Goal: Task Accomplishment & Management: Manage account settings

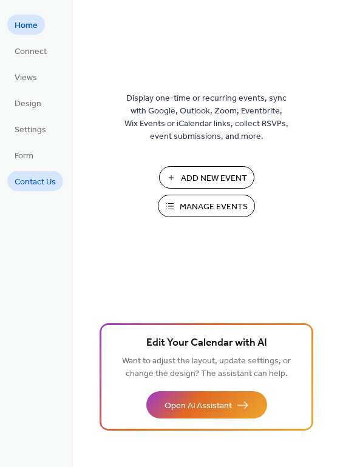
click at [48, 176] on span "Contact Us" at bounding box center [35, 182] width 41 height 13
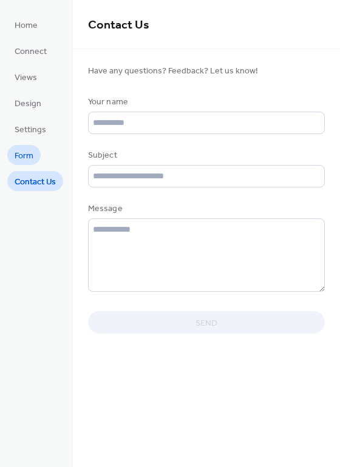
click at [31, 158] on span "Form" at bounding box center [24, 156] width 19 height 13
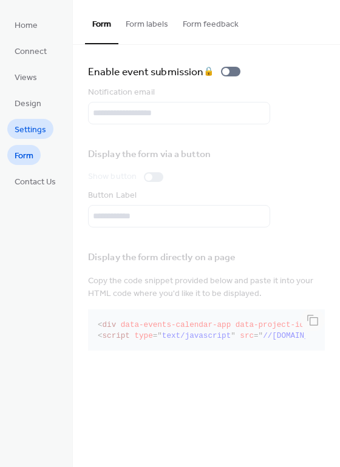
click at [29, 129] on span "Settings" at bounding box center [31, 130] width 32 height 13
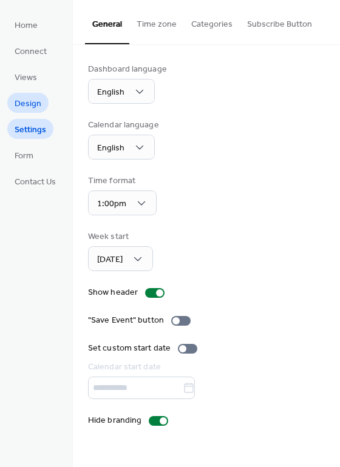
click at [23, 108] on span "Design" at bounding box center [28, 104] width 27 height 13
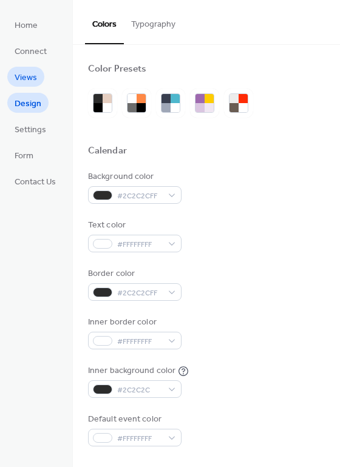
scroll to position [89, 0]
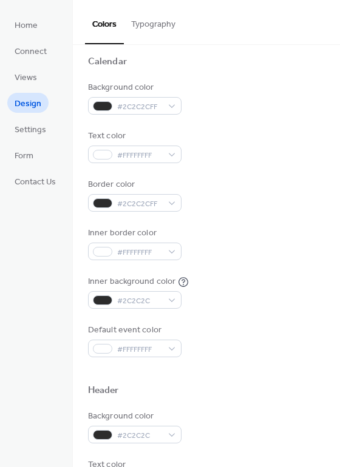
click at [27, 78] on span "Views" at bounding box center [26, 78] width 22 height 13
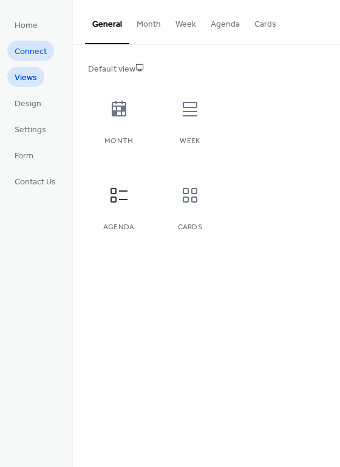
click at [36, 48] on span "Connect" at bounding box center [31, 51] width 32 height 13
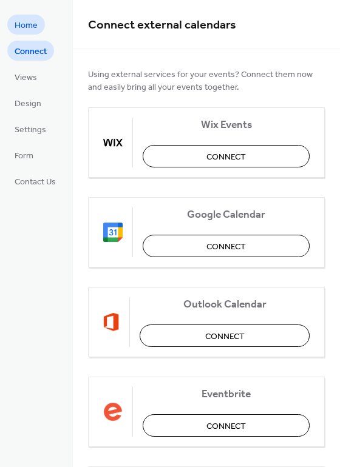
click at [30, 21] on span "Home" at bounding box center [26, 25] width 23 height 13
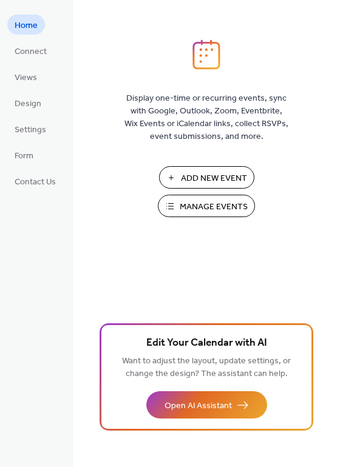
click at [211, 201] on span "Manage Events" at bounding box center [214, 207] width 68 height 13
click at [42, 52] on span "Connect" at bounding box center [31, 51] width 32 height 13
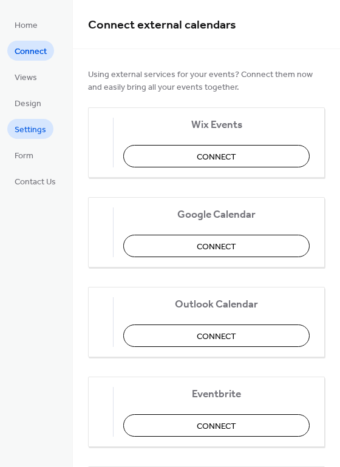
click at [39, 127] on span "Settings" at bounding box center [31, 130] width 32 height 13
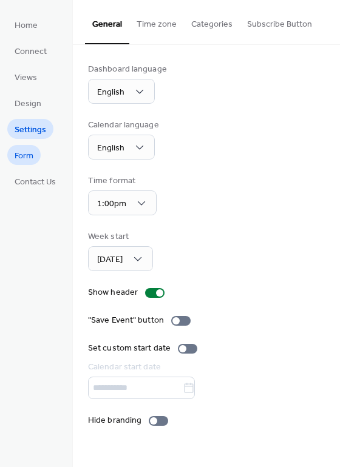
click at [26, 152] on span "Form" at bounding box center [24, 156] width 19 height 13
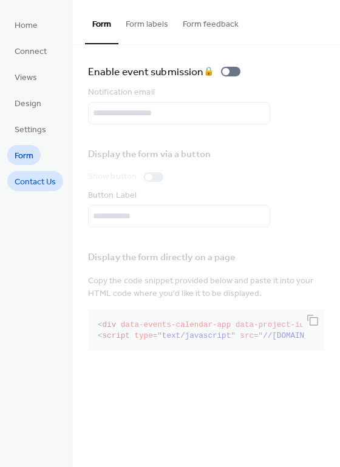
click at [33, 180] on span "Contact Us" at bounding box center [35, 182] width 41 height 13
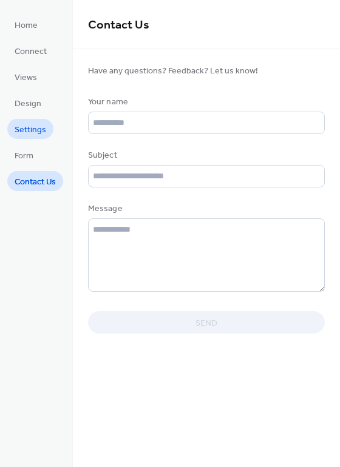
click at [32, 126] on span "Settings" at bounding box center [31, 130] width 32 height 13
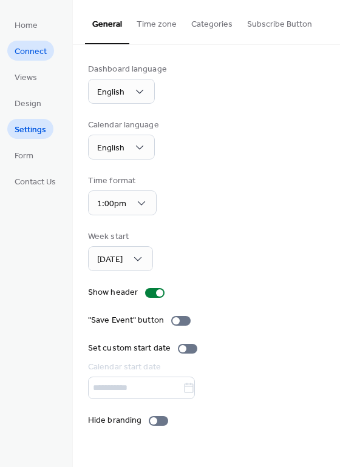
click at [45, 47] on span "Connect" at bounding box center [31, 51] width 32 height 13
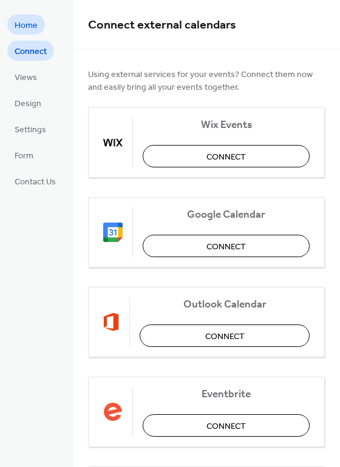
click at [29, 23] on span "Home" at bounding box center [26, 25] width 23 height 13
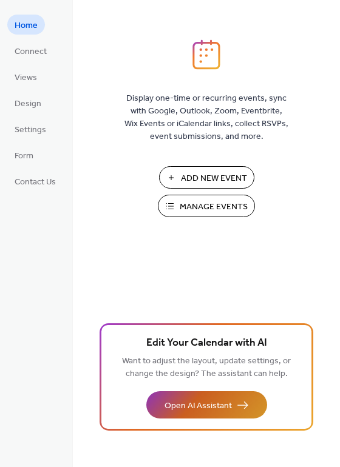
click at [231, 415] on button "Open AI Assistant" at bounding box center [206, 404] width 121 height 27
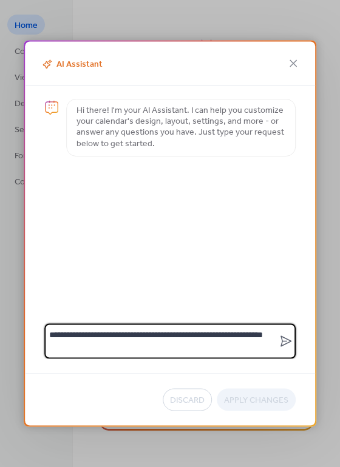
type textarea "**********"
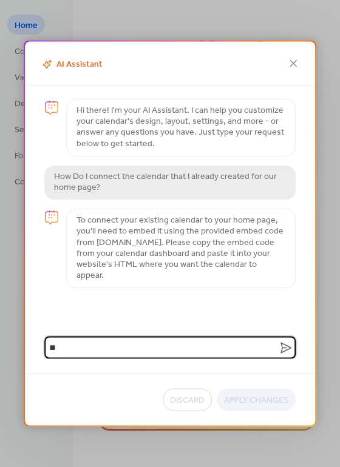
type textarea "*"
type textarea "**********"
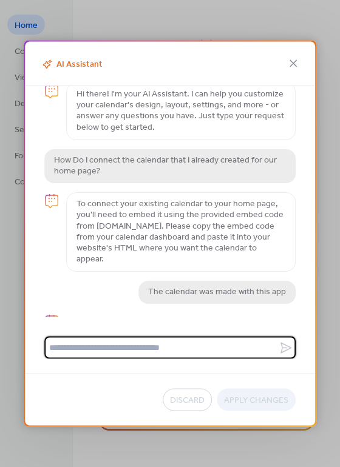
scroll to position [69, 0]
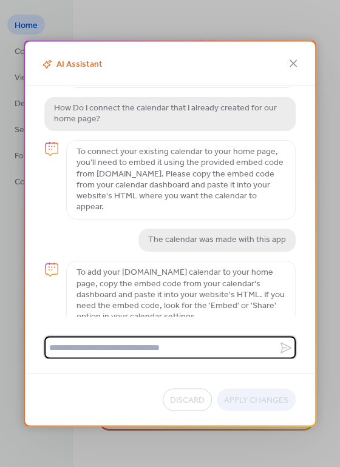
click at [146, 349] on textarea at bounding box center [161, 348] width 234 height 22
type textarea "**********"
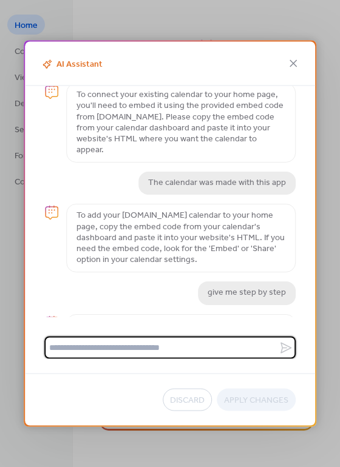
scroll to position [317, 0]
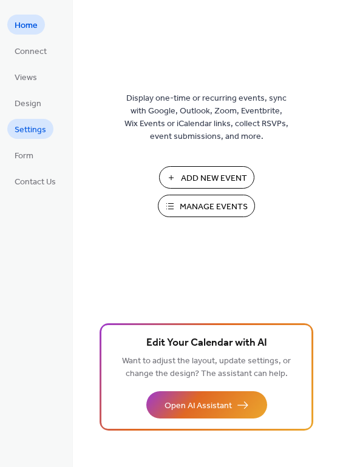
click at [41, 125] on span "Settings" at bounding box center [31, 130] width 32 height 13
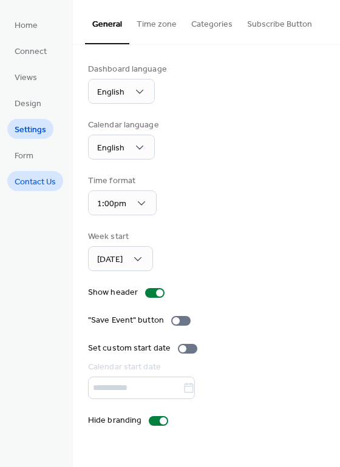
click at [33, 185] on span "Contact Us" at bounding box center [35, 182] width 41 height 13
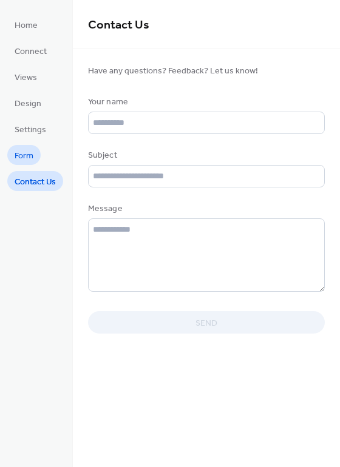
click at [30, 158] on span "Form" at bounding box center [24, 156] width 19 height 13
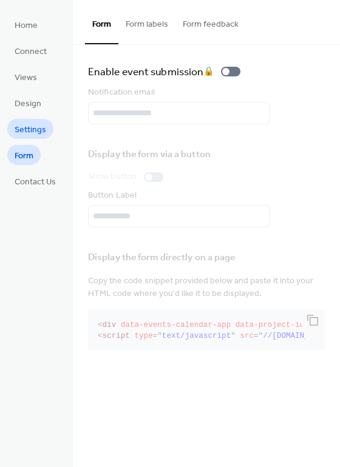
click at [33, 132] on span "Settings" at bounding box center [31, 130] width 32 height 13
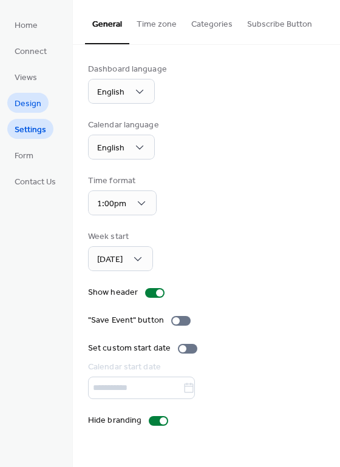
click at [35, 105] on span "Design" at bounding box center [28, 104] width 27 height 13
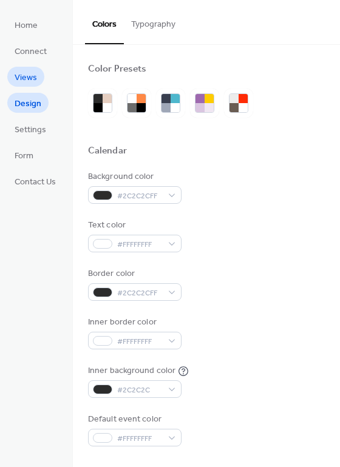
click at [29, 72] on span "Views" at bounding box center [26, 78] width 22 height 13
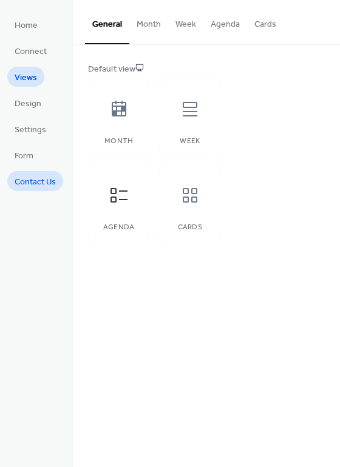
click at [35, 176] on span "Contact Us" at bounding box center [35, 182] width 41 height 13
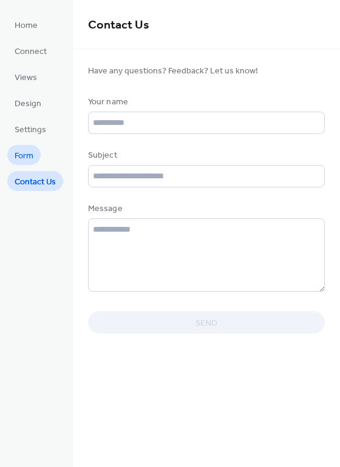
click at [36, 151] on link "Form" at bounding box center [23, 155] width 33 height 20
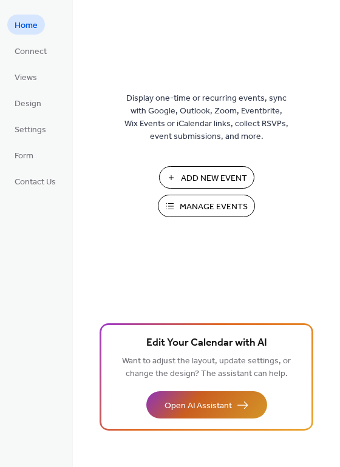
click at [241, 399] on button "Open AI Assistant" at bounding box center [206, 404] width 121 height 27
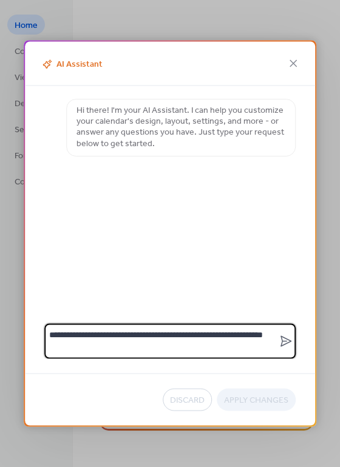
type textarea "**********"
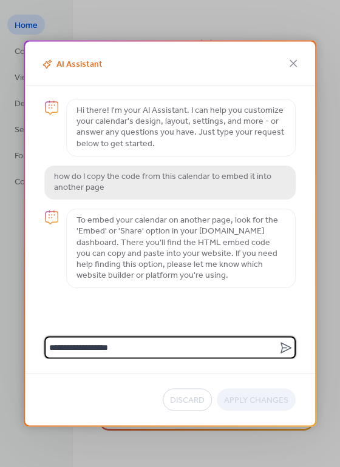
type textarea "**********"
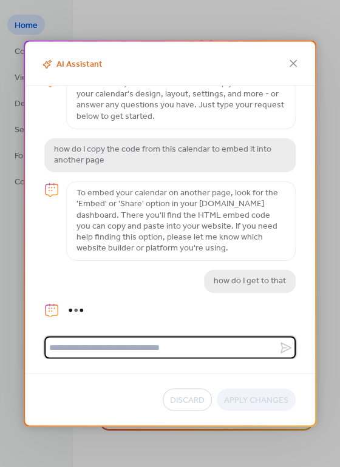
scroll to position [79, 0]
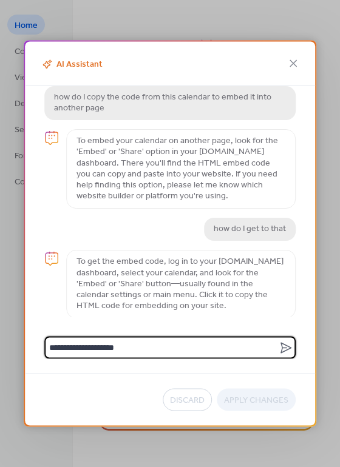
type textarea "**********"
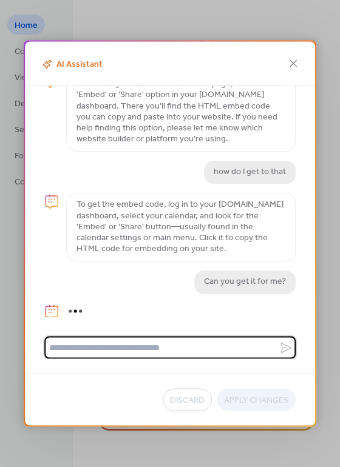
scroll to position [178, 0]
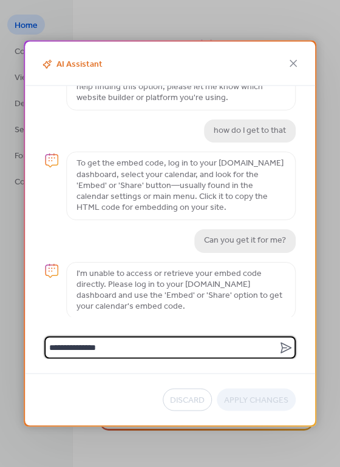
type textarea "**********"
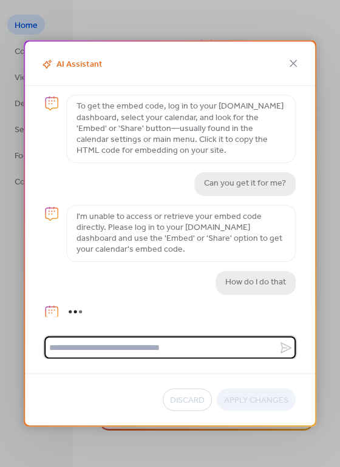
scroll to position [366, 0]
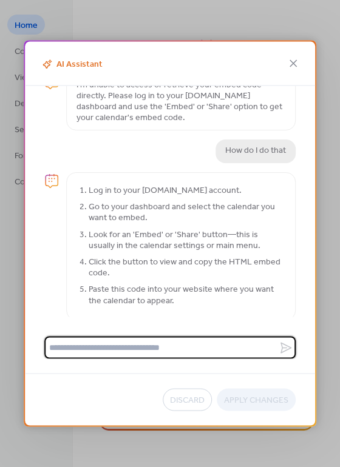
type textarea "*"
type textarea "**********"
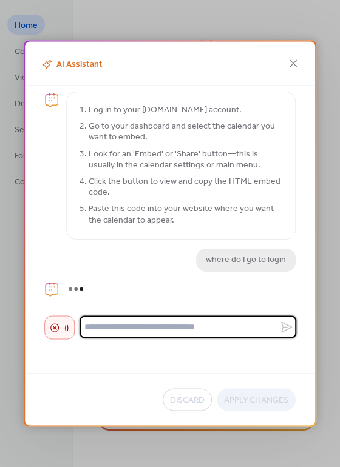
scroll to position [444, 0]
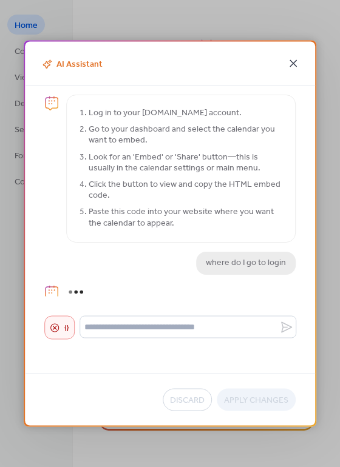
click at [295, 66] on icon at bounding box center [292, 63] width 7 height 7
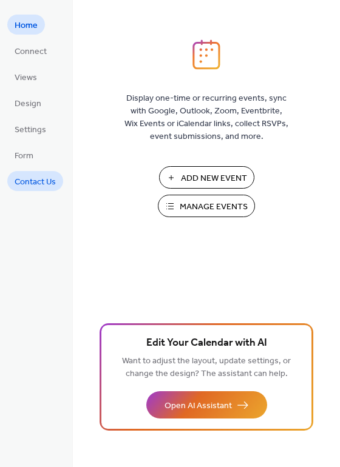
click at [38, 180] on span "Contact Us" at bounding box center [35, 182] width 41 height 13
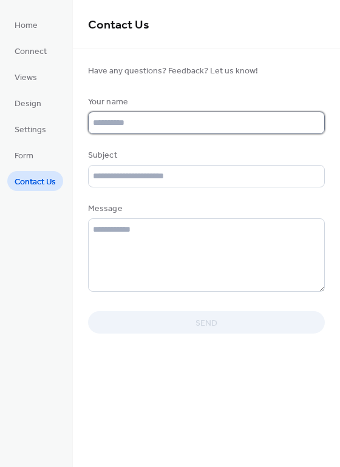
click at [162, 130] on input "text" at bounding box center [206, 123] width 237 height 22
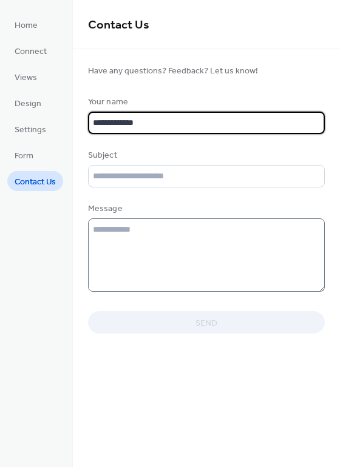
type input "**********"
click at [158, 240] on textarea at bounding box center [206, 254] width 237 height 73
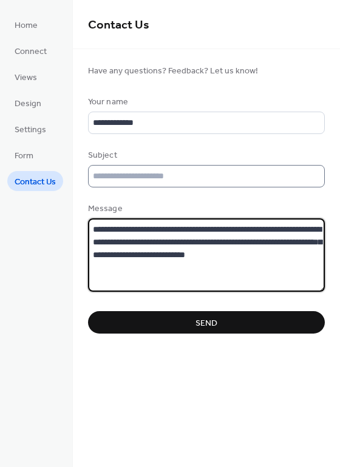
type textarea "**********"
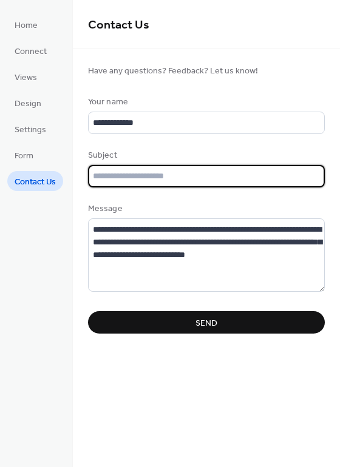
click at [186, 177] on input "text" at bounding box center [206, 176] width 237 height 22
type input "**********"
click at [172, 333] on button "Send" at bounding box center [206, 322] width 237 height 22
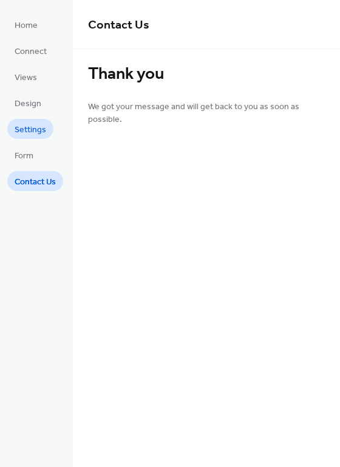
click at [39, 127] on span "Settings" at bounding box center [31, 130] width 32 height 13
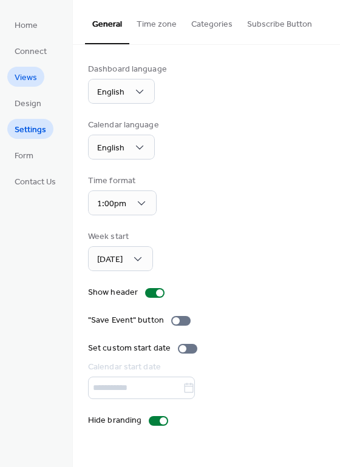
click at [30, 73] on span "Views" at bounding box center [26, 78] width 22 height 13
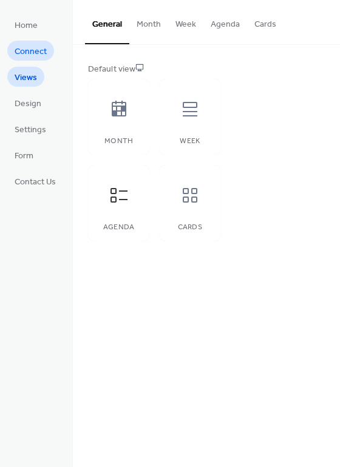
click at [36, 54] on span "Connect" at bounding box center [31, 51] width 32 height 13
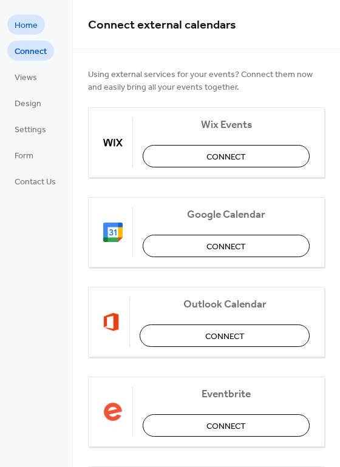
click at [27, 29] on span "Home" at bounding box center [26, 25] width 23 height 13
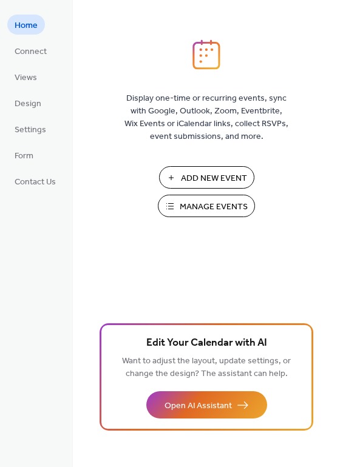
click at [217, 209] on span "Manage Events" at bounding box center [214, 207] width 68 height 13
click at [45, 132] on span "Settings" at bounding box center [31, 130] width 32 height 13
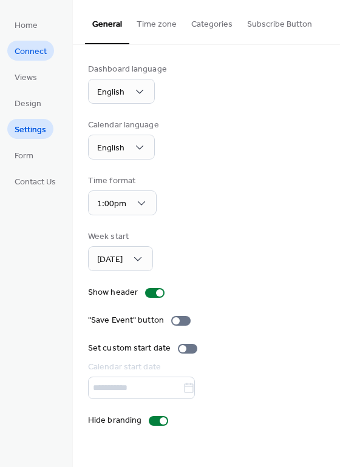
click at [36, 50] on span "Connect" at bounding box center [31, 51] width 32 height 13
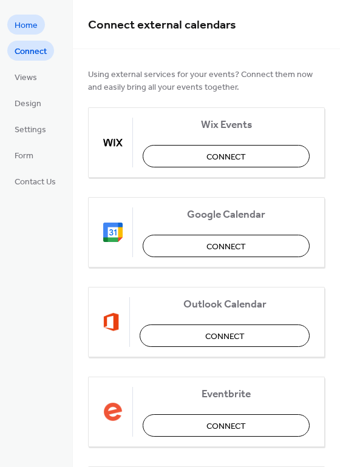
click at [32, 27] on span "Home" at bounding box center [26, 25] width 23 height 13
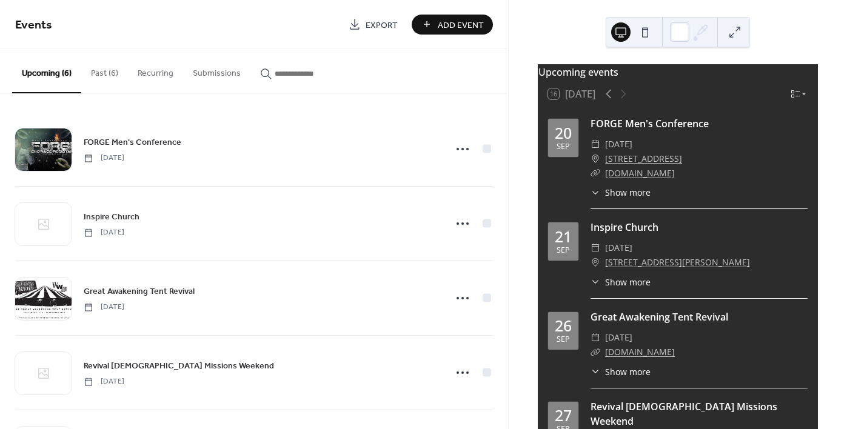
click at [368, 29] on span "Export" at bounding box center [382, 25] width 32 height 13
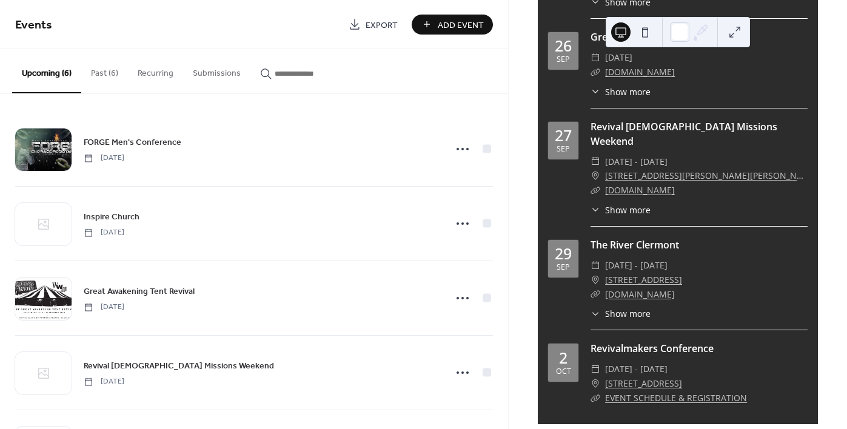
scroll to position [280, 0]
